Goal: Check status: Check status

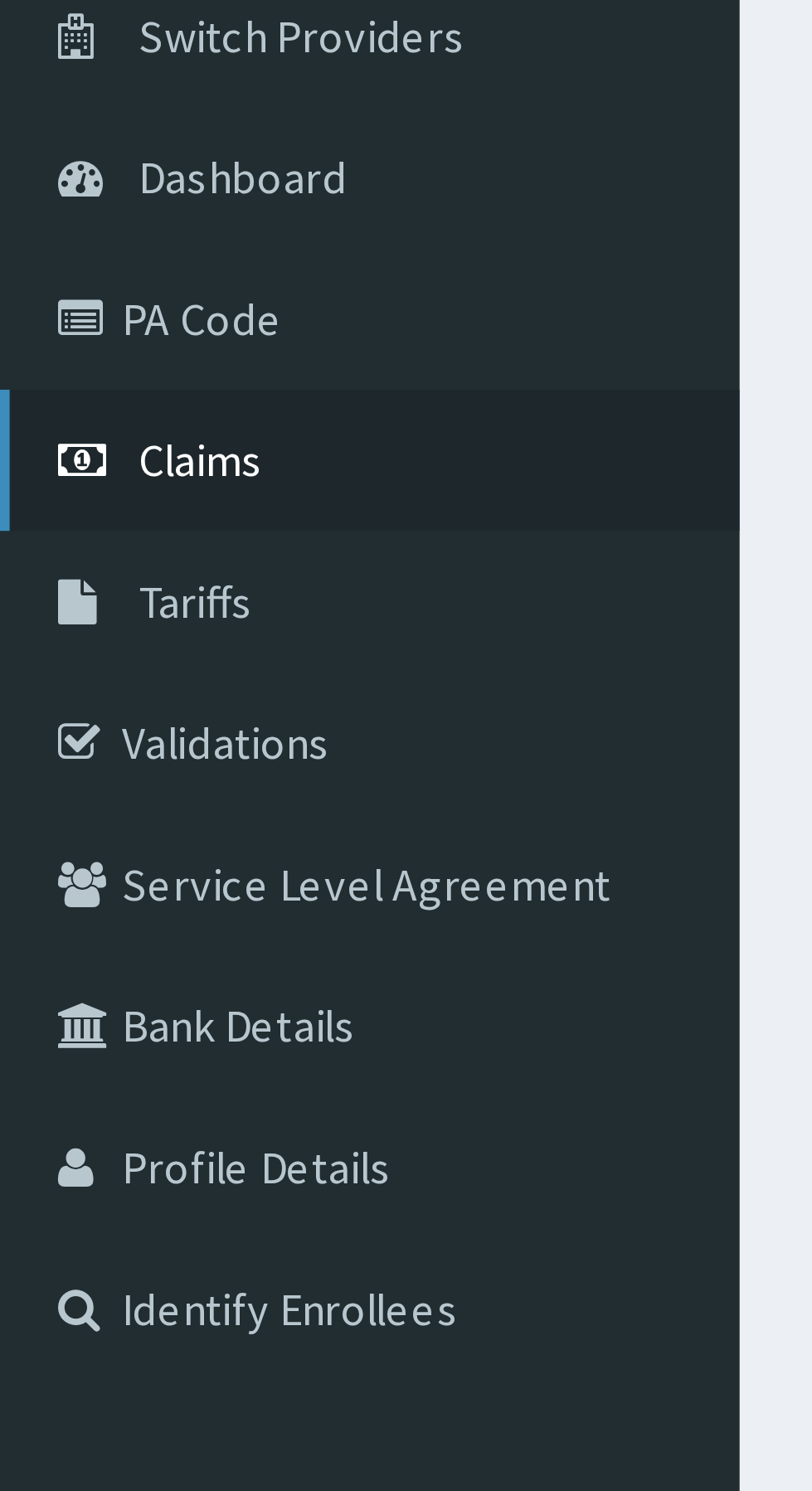
click at [71, 258] on link "Claims" at bounding box center [96, 253] width 191 height 37
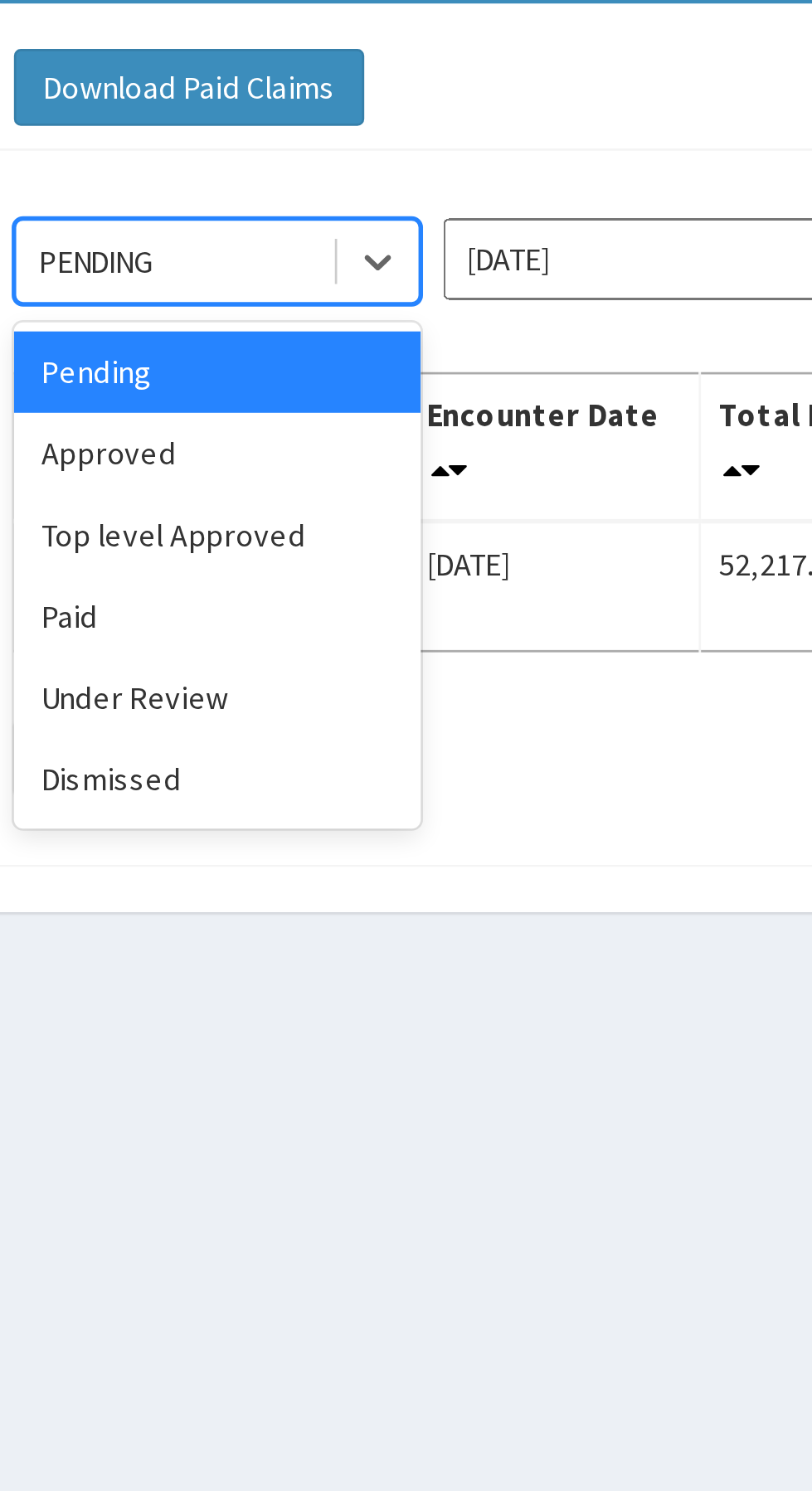
click at [305, 289] on div "Approved" at bounding box center [294, 286] width 149 height 30
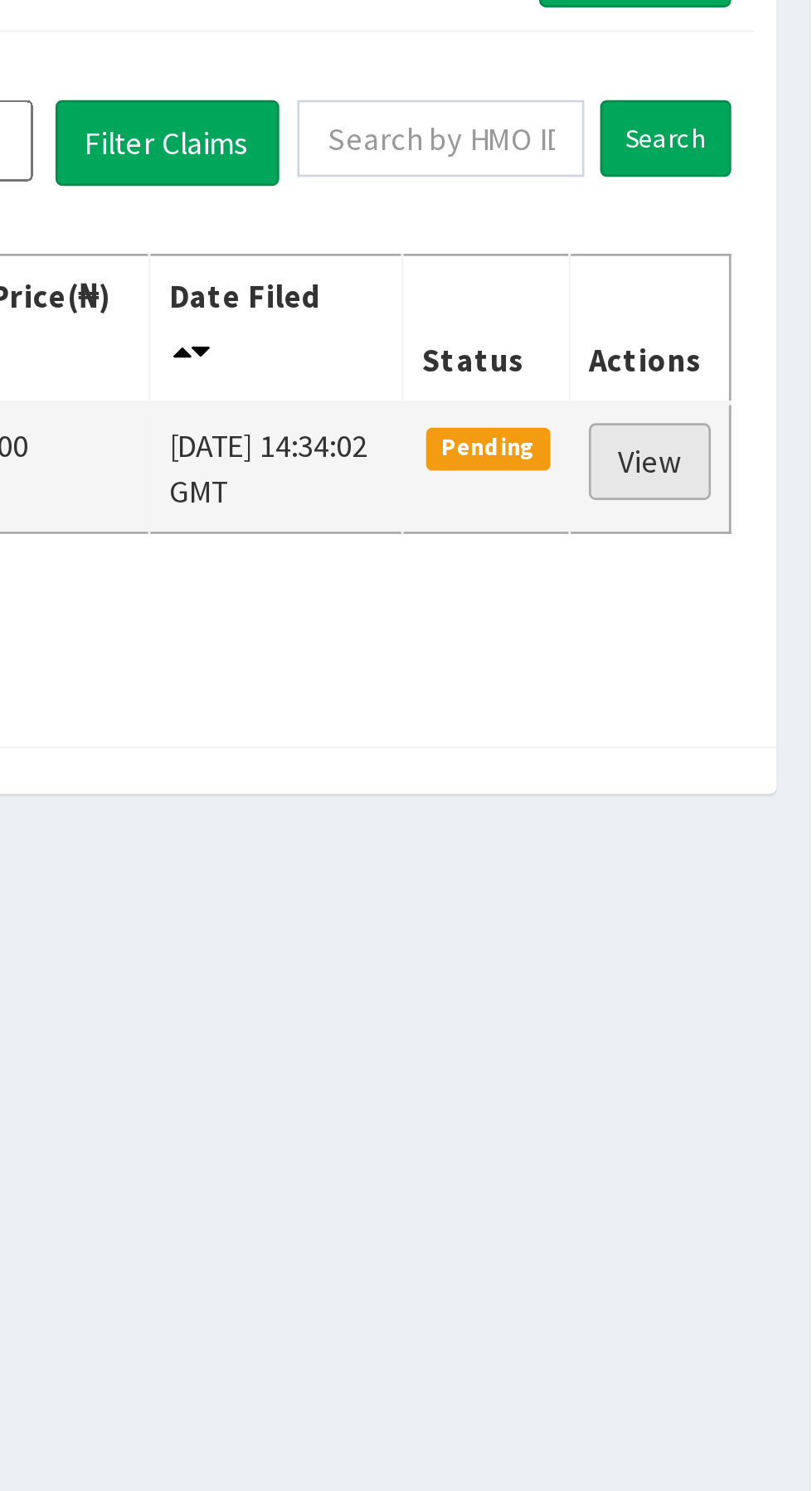
click at [761, 324] on link "View" at bounding box center [752, 332] width 44 height 28
